Goal: Navigation & Orientation: Find specific page/section

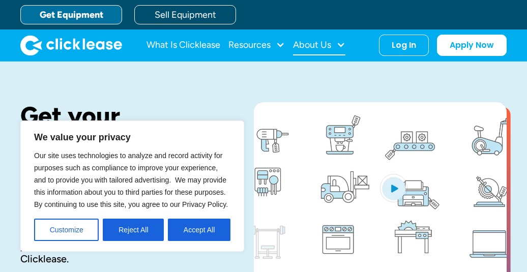
click at [340, 42] on div at bounding box center [341, 44] width 9 height 9
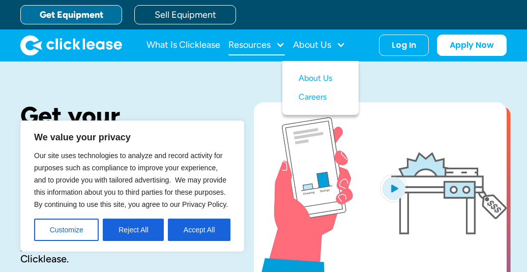
click at [275, 41] on div "Resources" at bounding box center [257, 45] width 57 height 20
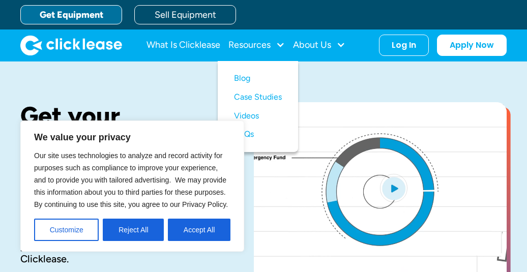
click at [196, 82] on div "Get your automated decision in seconds. The equipment you need to start or grow…" at bounding box center [263, 204] width 487 height 284
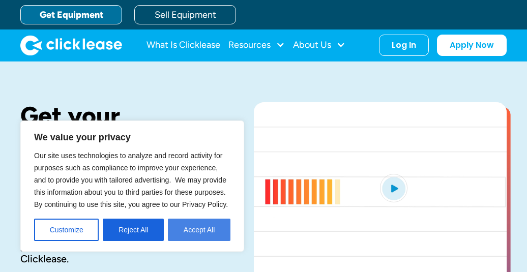
click at [172, 230] on button "Accept All" at bounding box center [199, 230] width 63 height 22
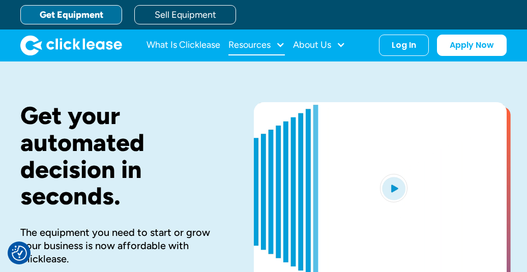
click at [280, 45] on div at bounding box center [280, 44] width 9 height 9
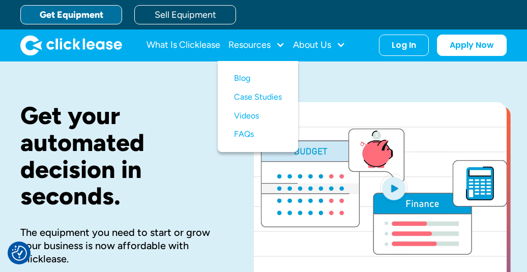
click at [334, 66] on div "Get your automated decision in seconds. The equipment you need to start or grow…" at bounding box center [263, 204] width 487 height 284
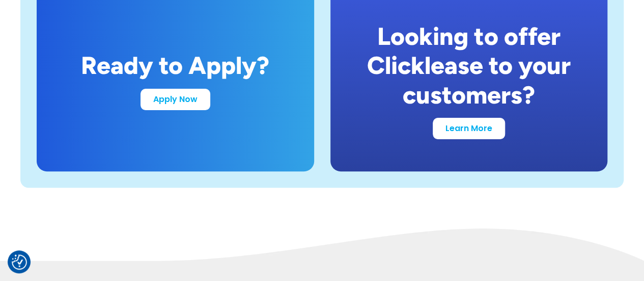
scroll to position [2029, 0]
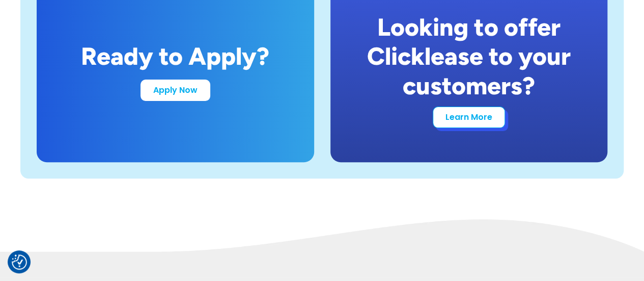
click at [476, 124] on link "Learn More" at bounding box center [469, 116] width 72 height 21
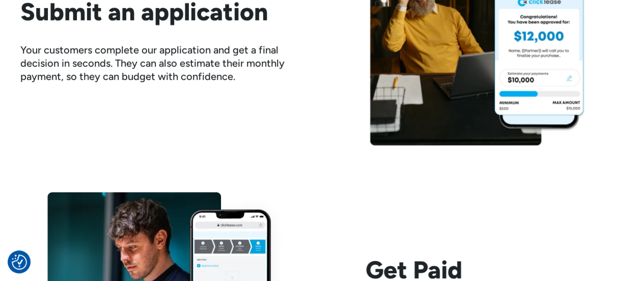
scroll to position [1221, 0]
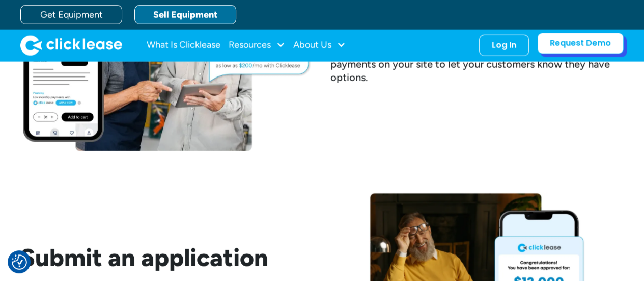
click at [597, 42] on link "Request Demo" at bounding box center [580, 43] width 87 height 21
